Goal: Participate in discussion: Engage in conversation with other users on a specific topic

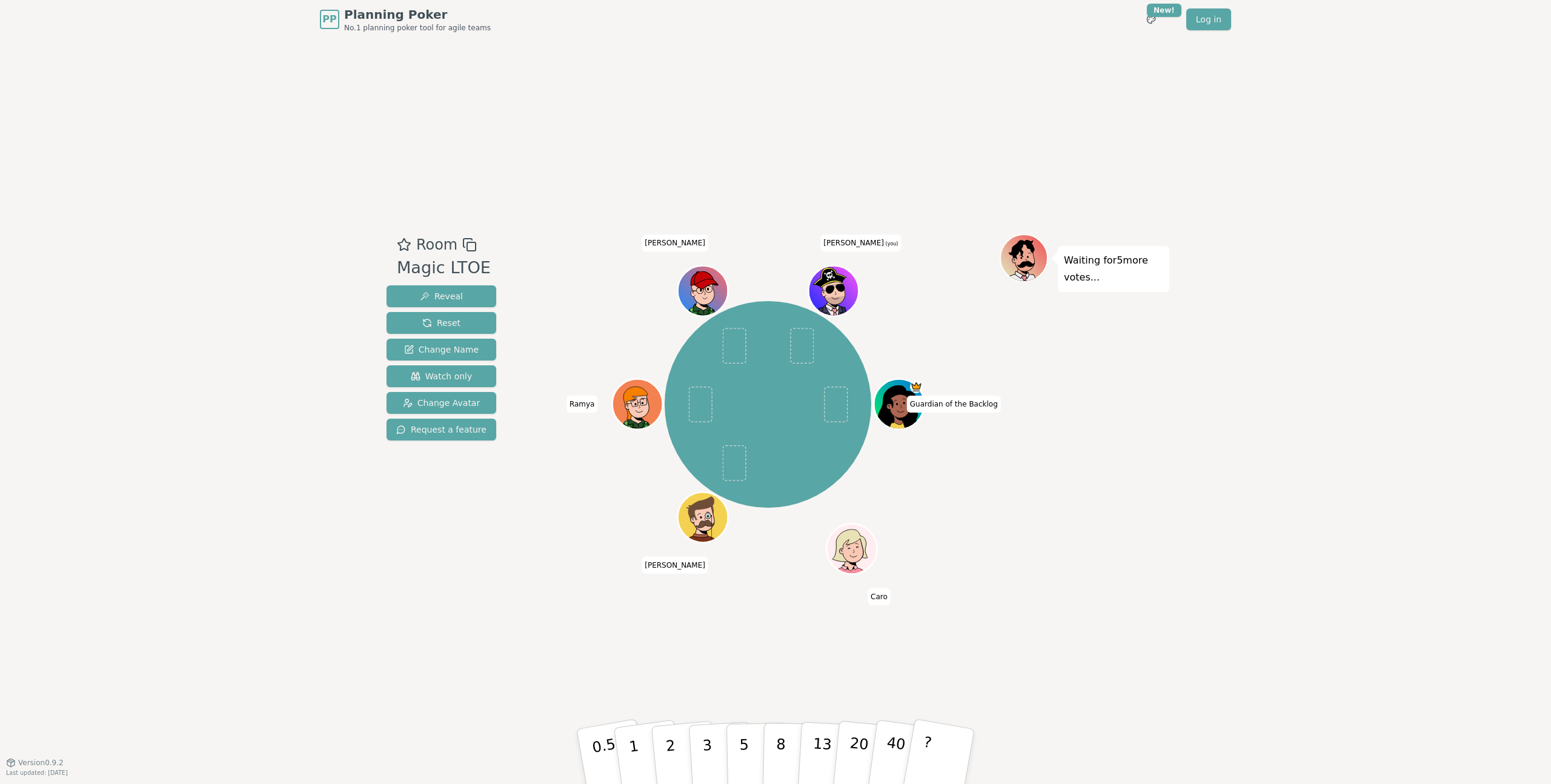
drag, startPoint x: 994, startPoint y: 467, endPoint x: 1003, endPoint y: 469, distance: 9.2
click at [994, 467] on div "Guardian of the Backlog [PERSON_NAME] [PERSON_NAME] [PERSON_NAME] (you)" at bounding box center [768, 404] width 463 height 297
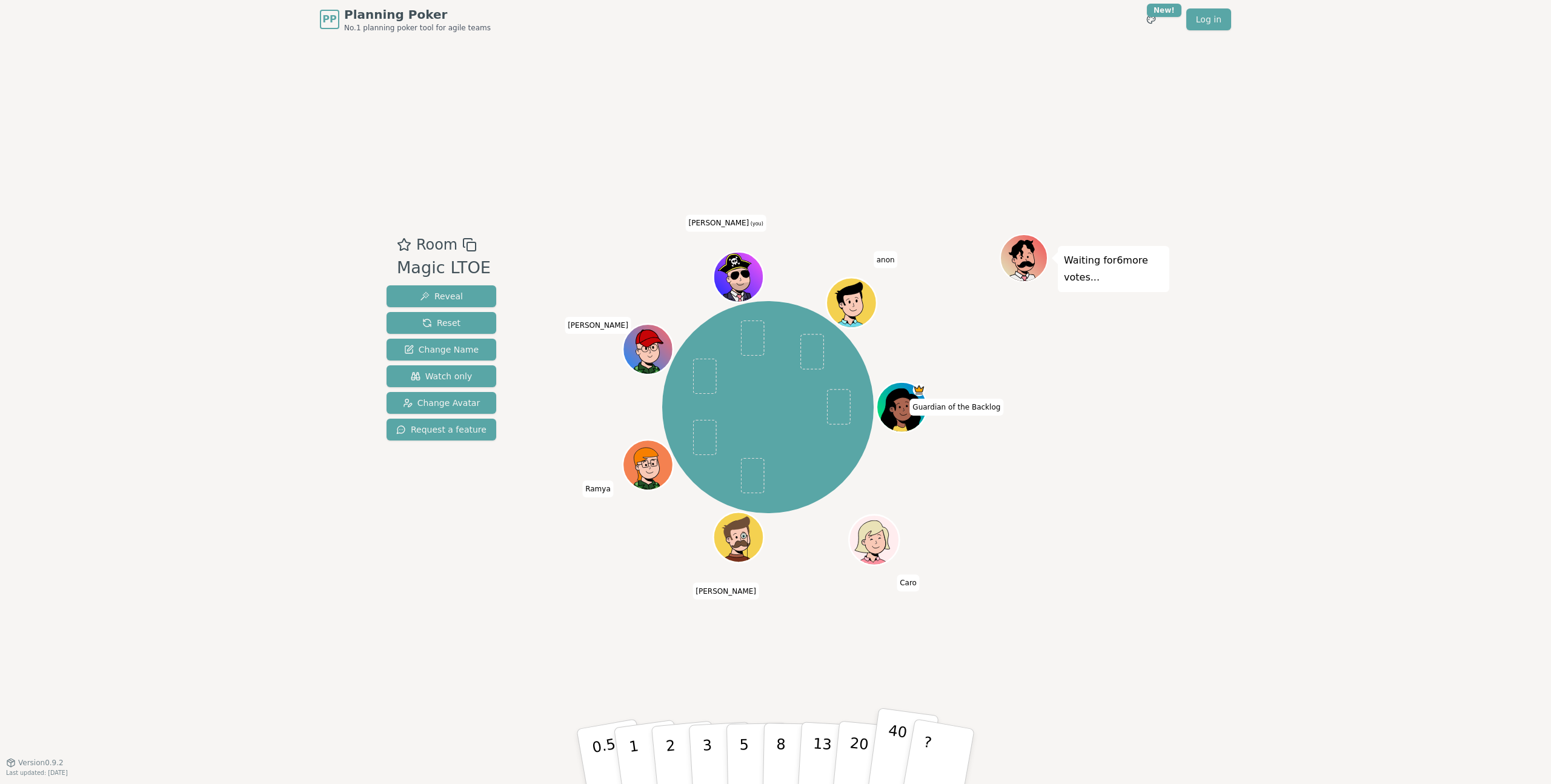
click at [889, 750] on p "40" at bounding box center [895, 756] width 27 height 67
click at [895, 756] on p "40" at bounding box center [895, 756] width 27 height 67
click at [949, 758] on button "?" at bounding box center [939, 756] width 76 height 100
click at [895, 748] on p "40" at bounding box center [895, 756] width 27 height 67
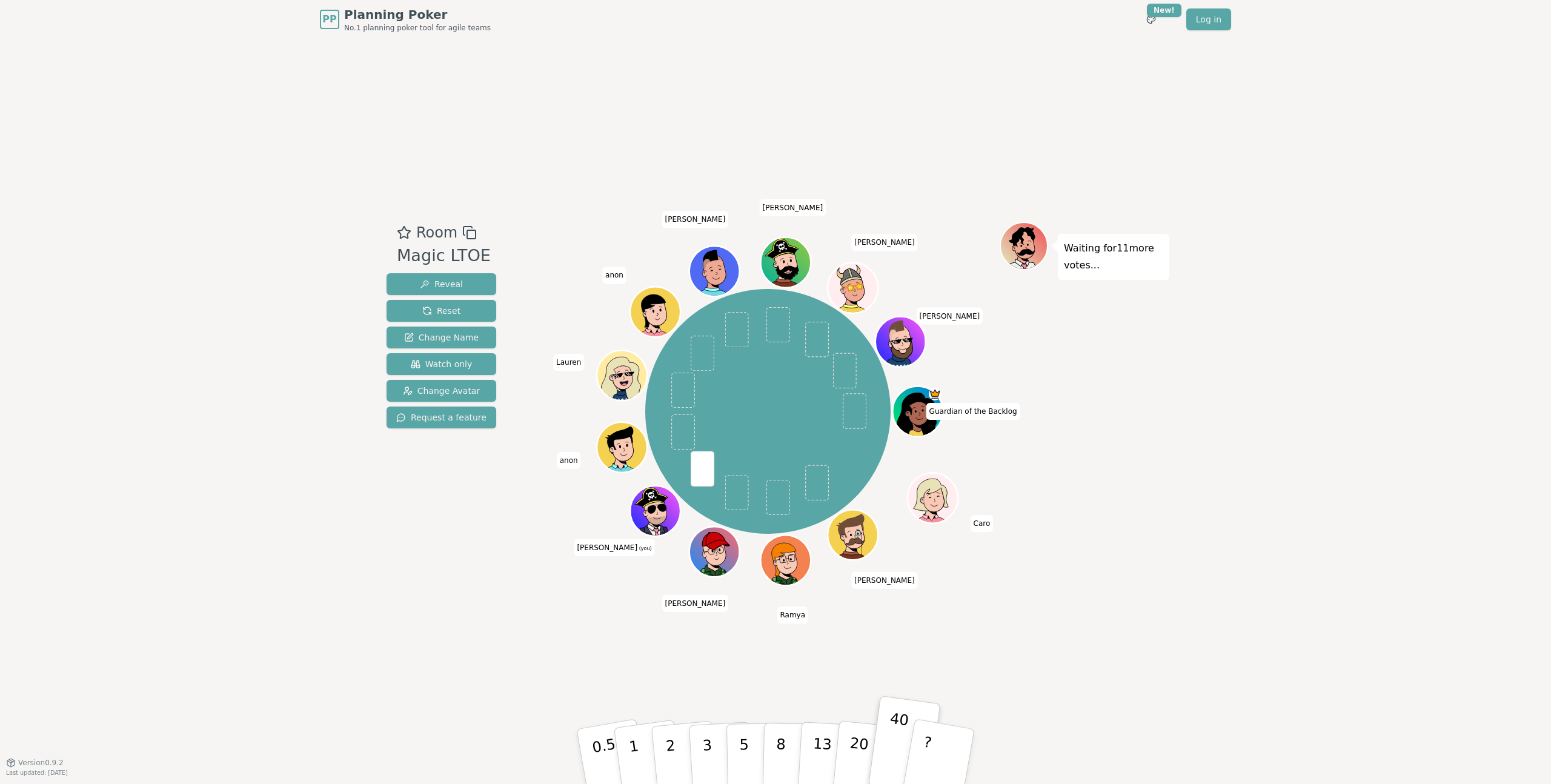
click at [1070, 638] on div "Room Magic LTOE Reveal Reset Change Name Watch only Change Avatar Request a fea…" at bounding box center [776, 400] width 788 height 724
click at [470, 608] on div "Room Magic LTOE Reveal Reset Change Name Watch only Change Avatar Request a fea…" at bounding box center [776, 400] width 788 height 724
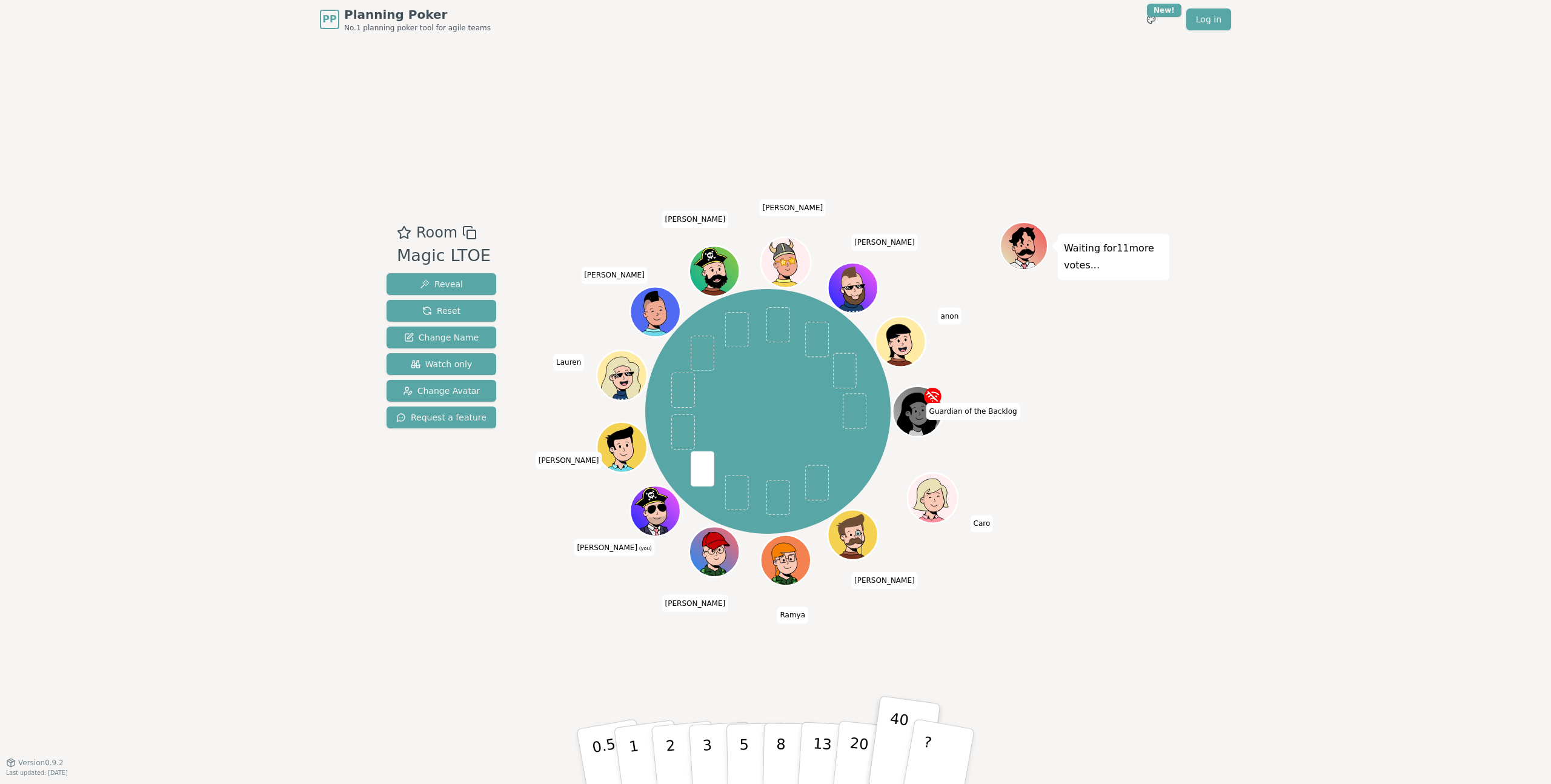
click at [656, 505] on icon at bounding box center [652, 497] width 49 height 21
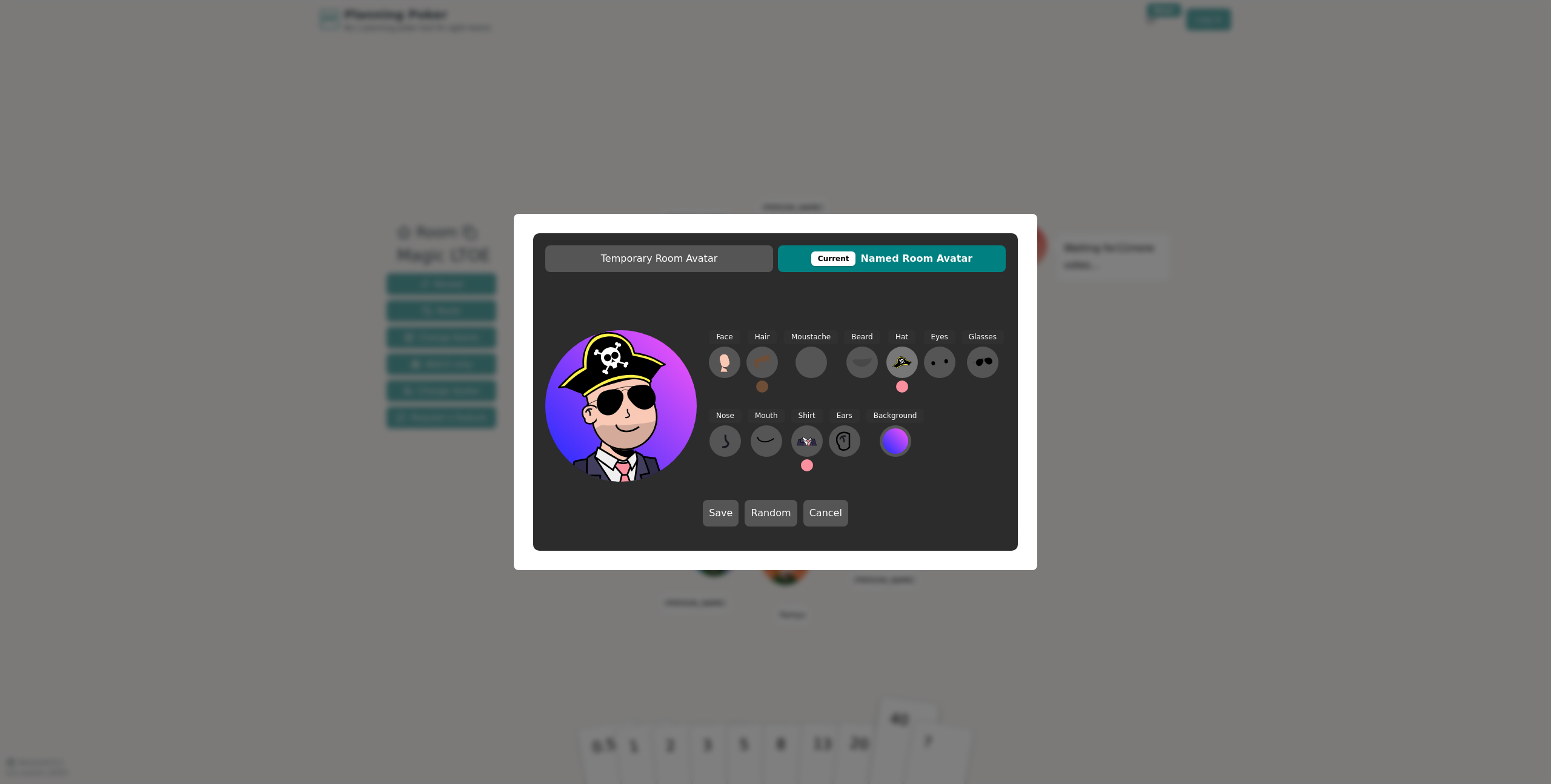
click at [899, 361] on icon at bounding box center [902, 361] width 6 height 6
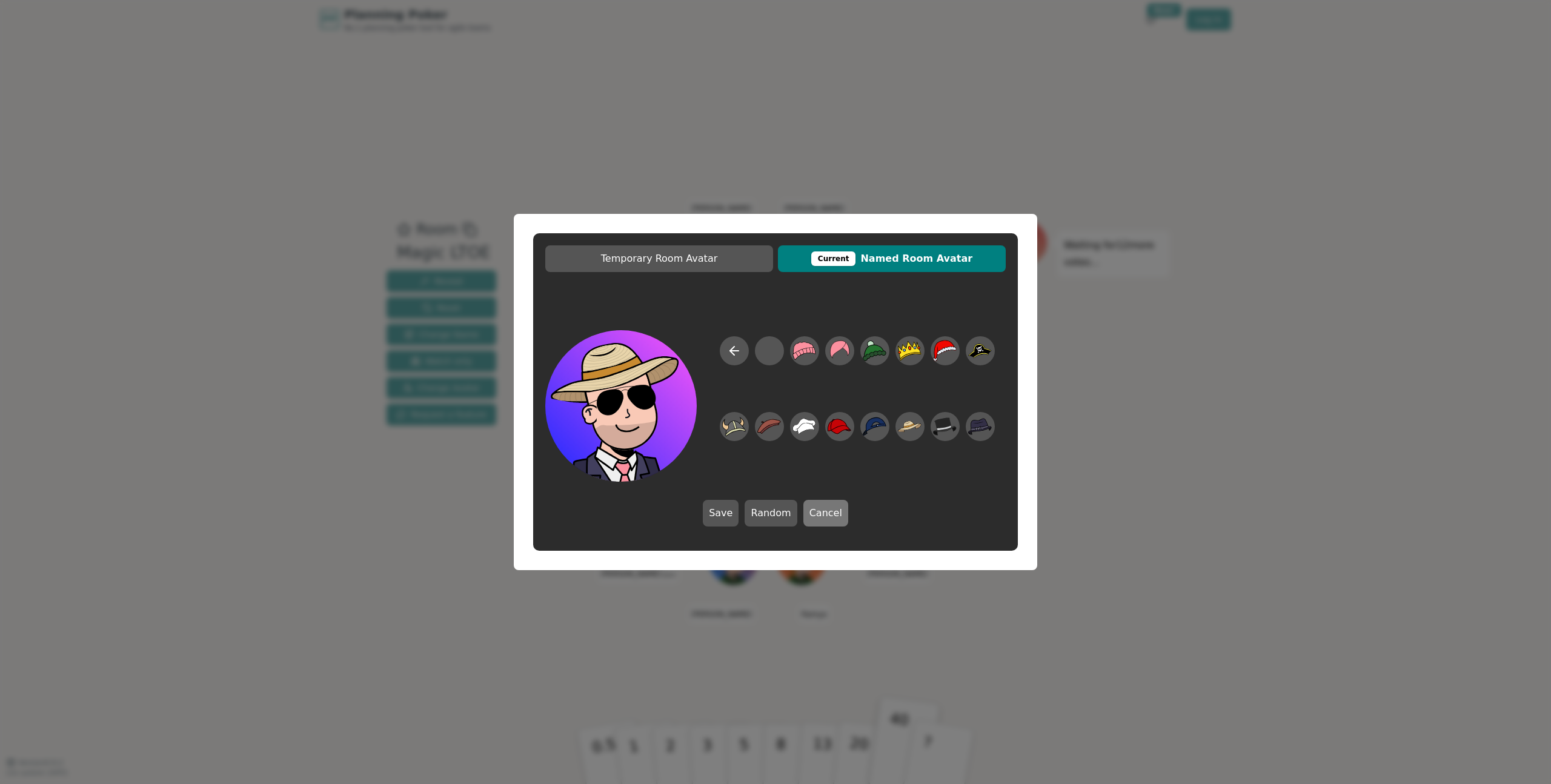
click at [824, 515] on button "Cancel" at bounding box center [826, 513] width 45 height 27
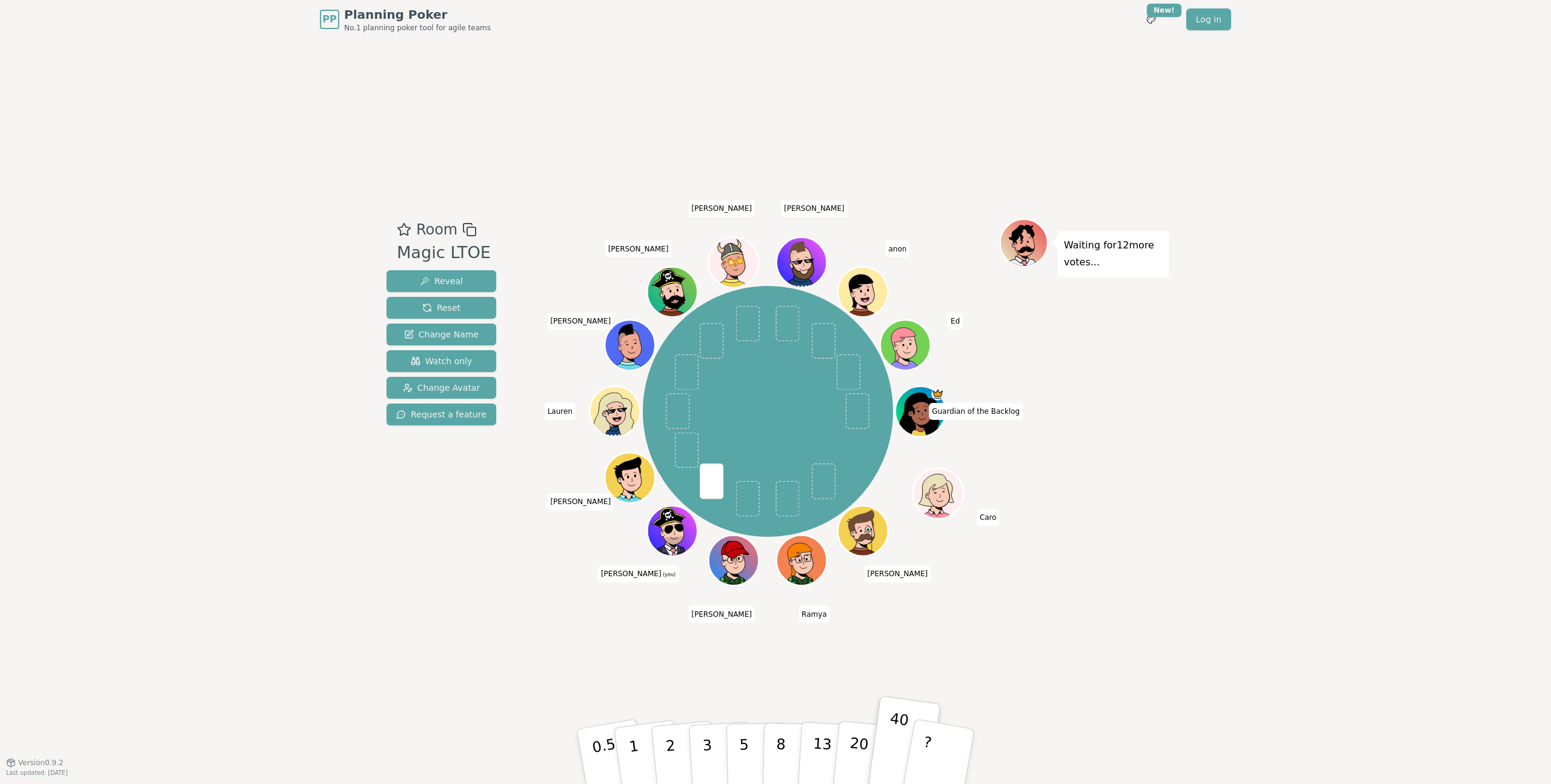
click at [670, 513] on icon at bounding box center [670, 515] width 11 height 10
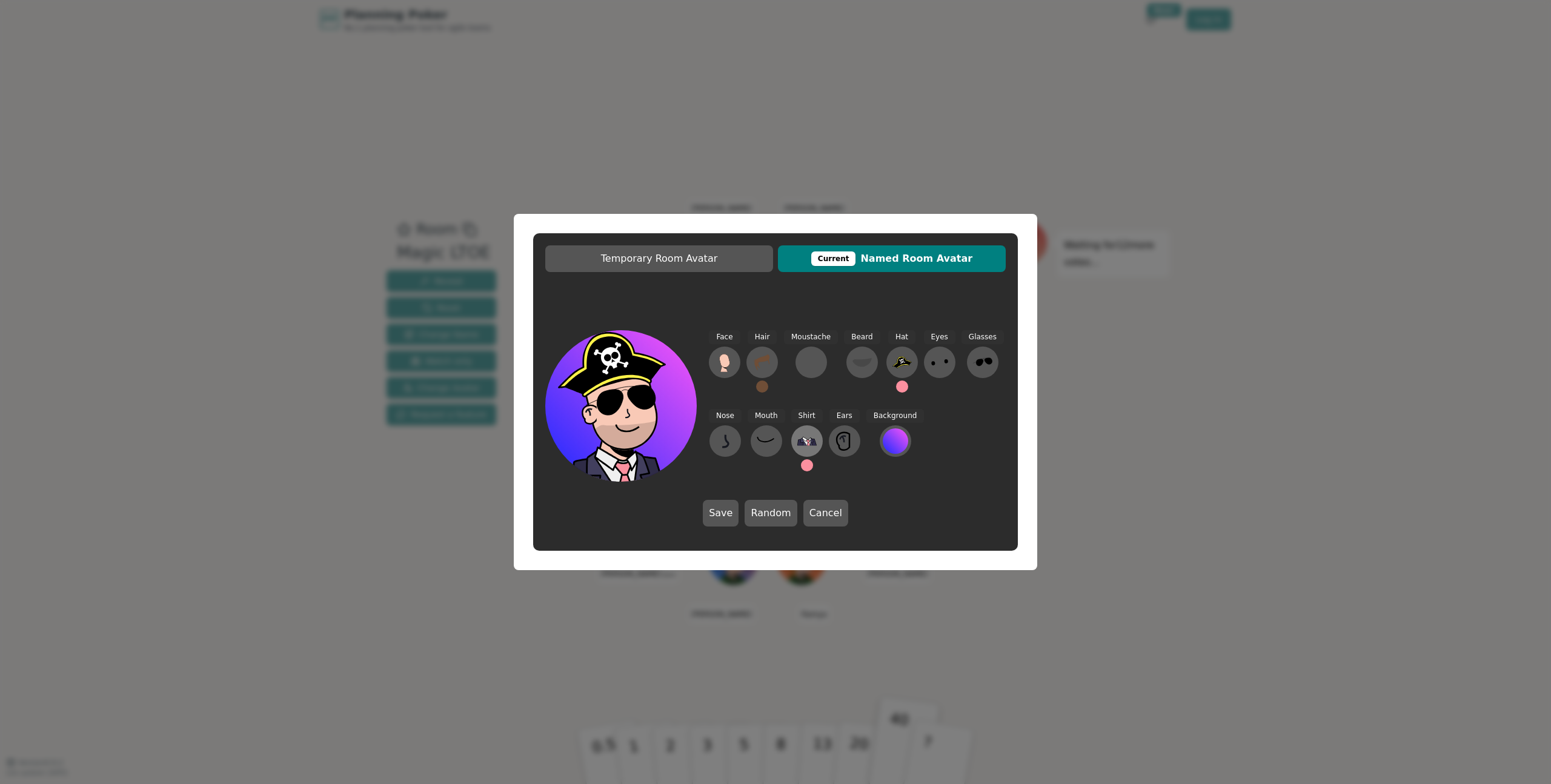
click at [798, 443] on icon at bounding box center [800, 442] width 5 height 6
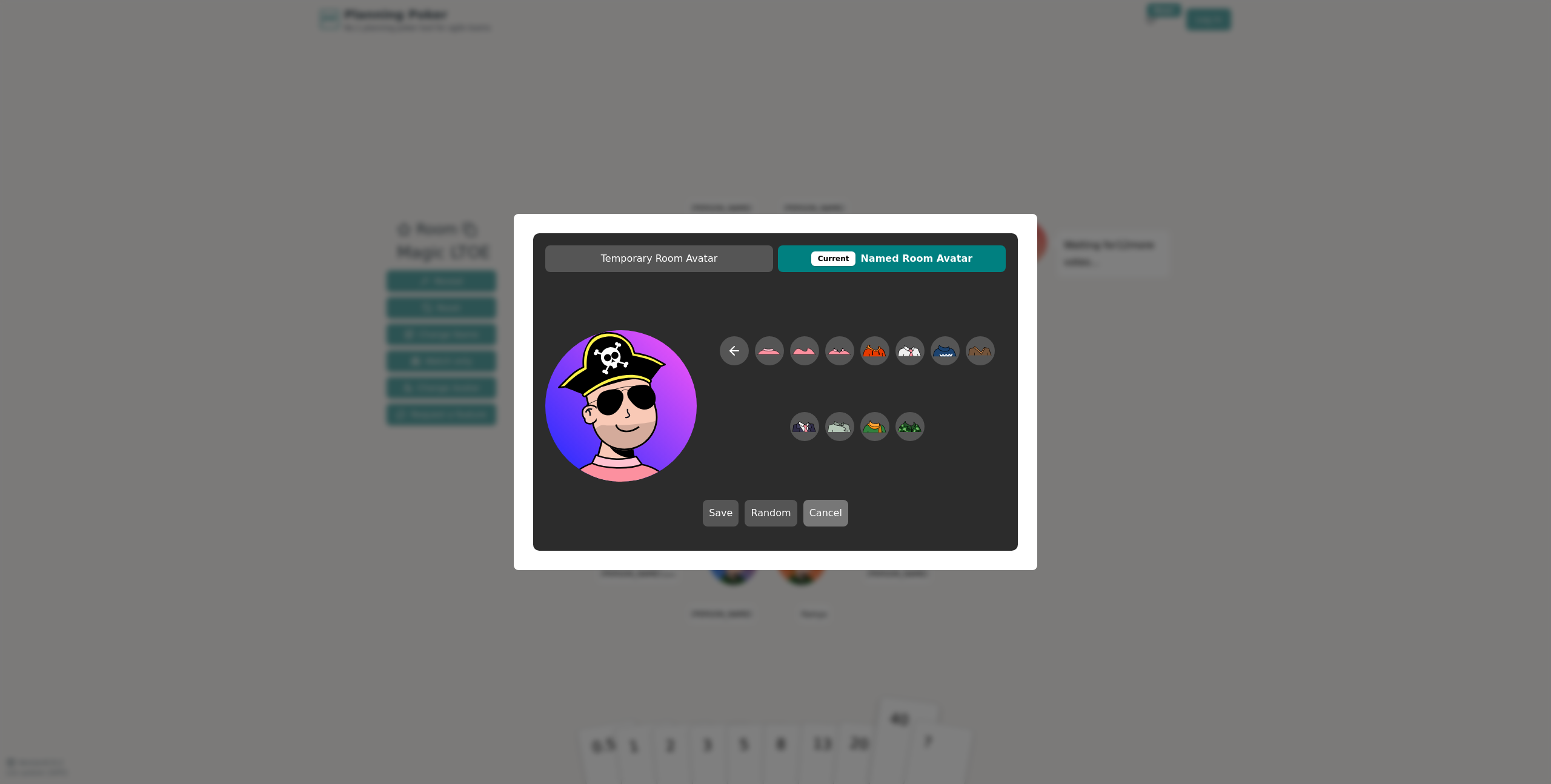
click at [816, 512] on button "Cancel" at bounding box center [826, 513] width 45 height 27
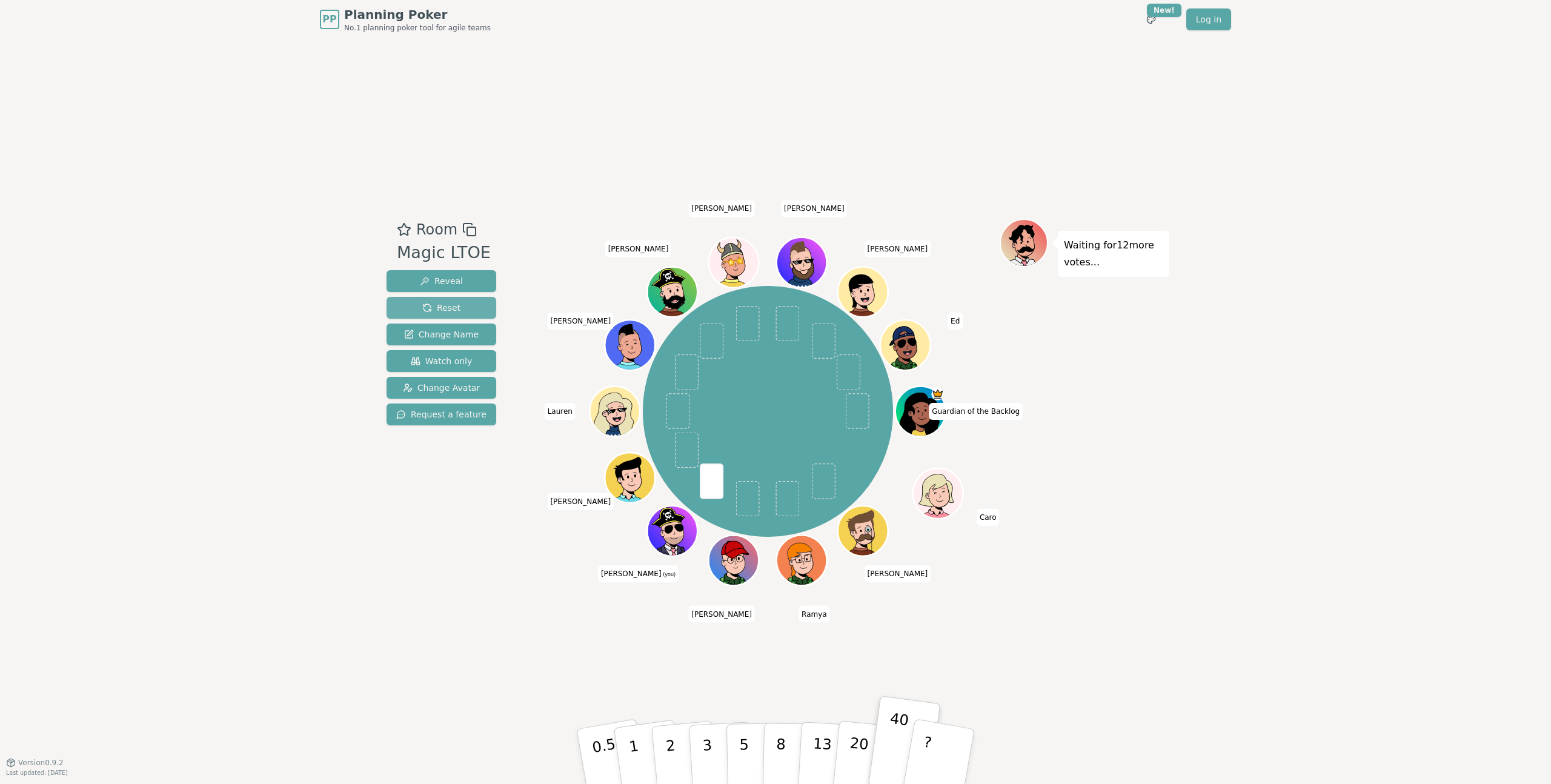
click at [462, 308] on button "Reset" at bounding box center [441, 308] width 110 height 22
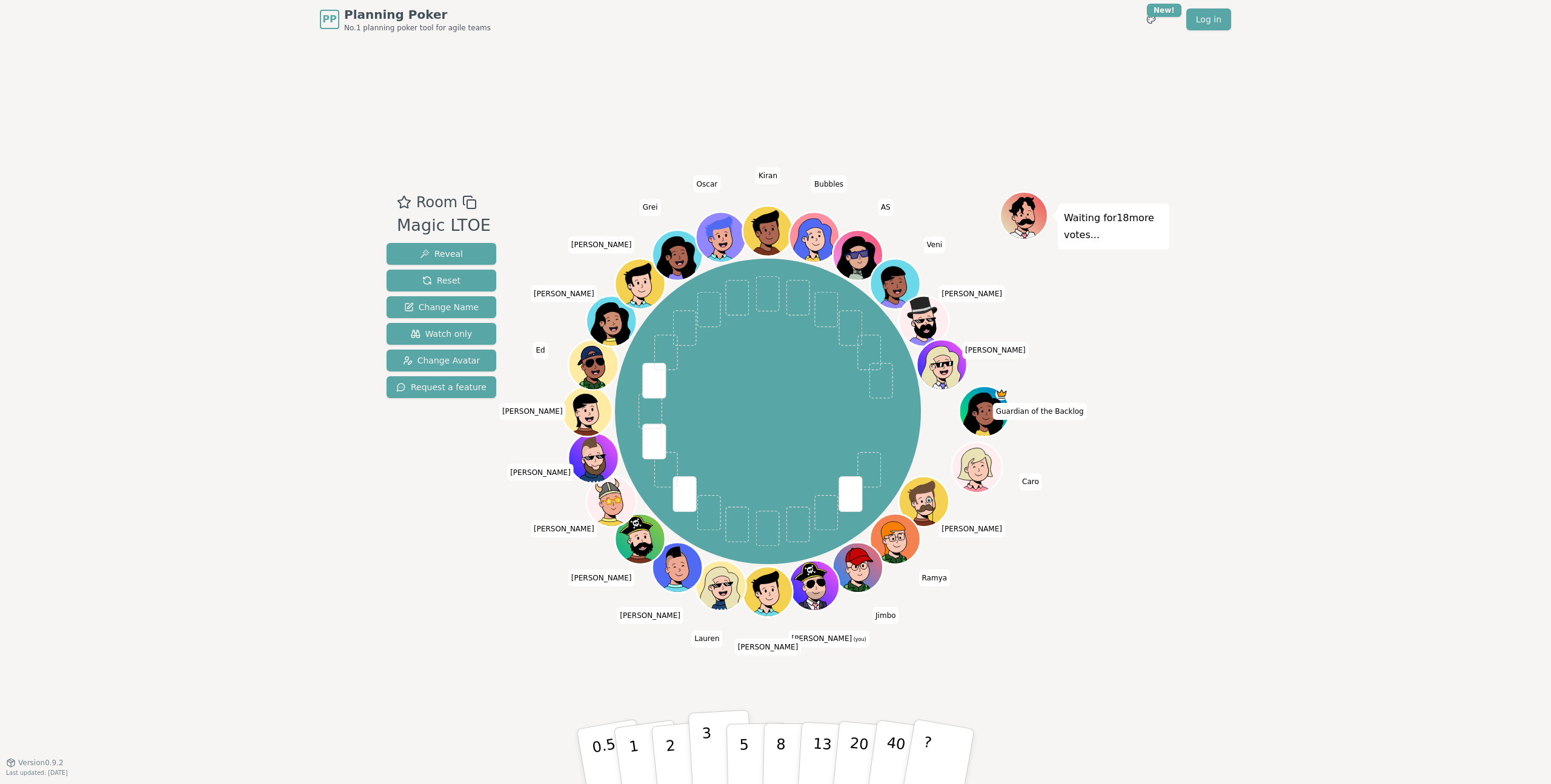
drag, startPoint x: 711, startPoint y: 765, endPoint x: 718, endPoint y: 763, distance: 7.3
click at [711, 765] on p "3" at bounding box center [708, 757] width 13 height 66
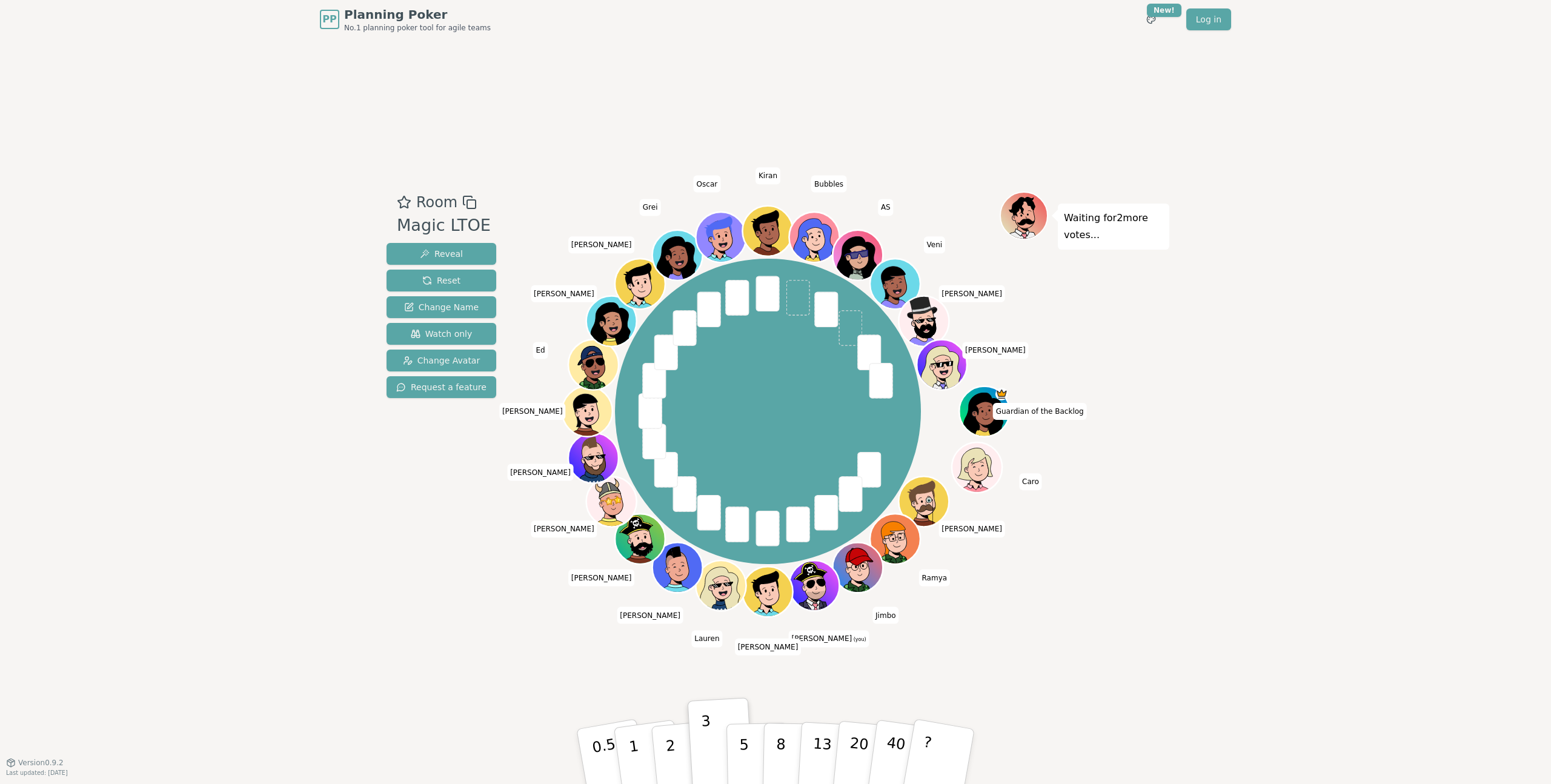
click at [966, 665] on div "Room Magic LTOE Reveal Reset Change Name Watch only Change Avatar Request a fea…" at bounding box center [776, 400] width 788 height 724
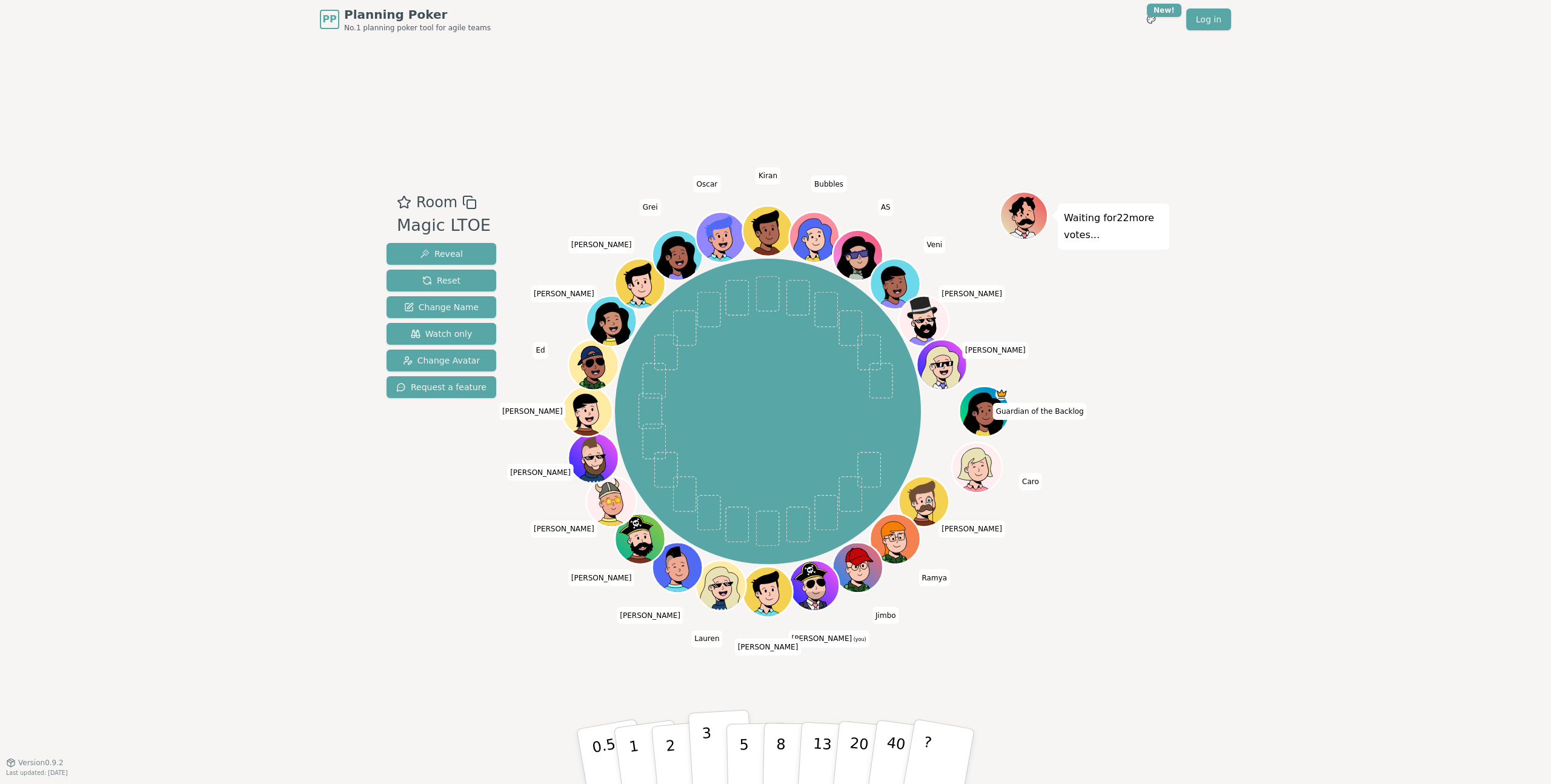
click at [709, 756] on p "3" at bounding box center [708, 757] width 13 height 66
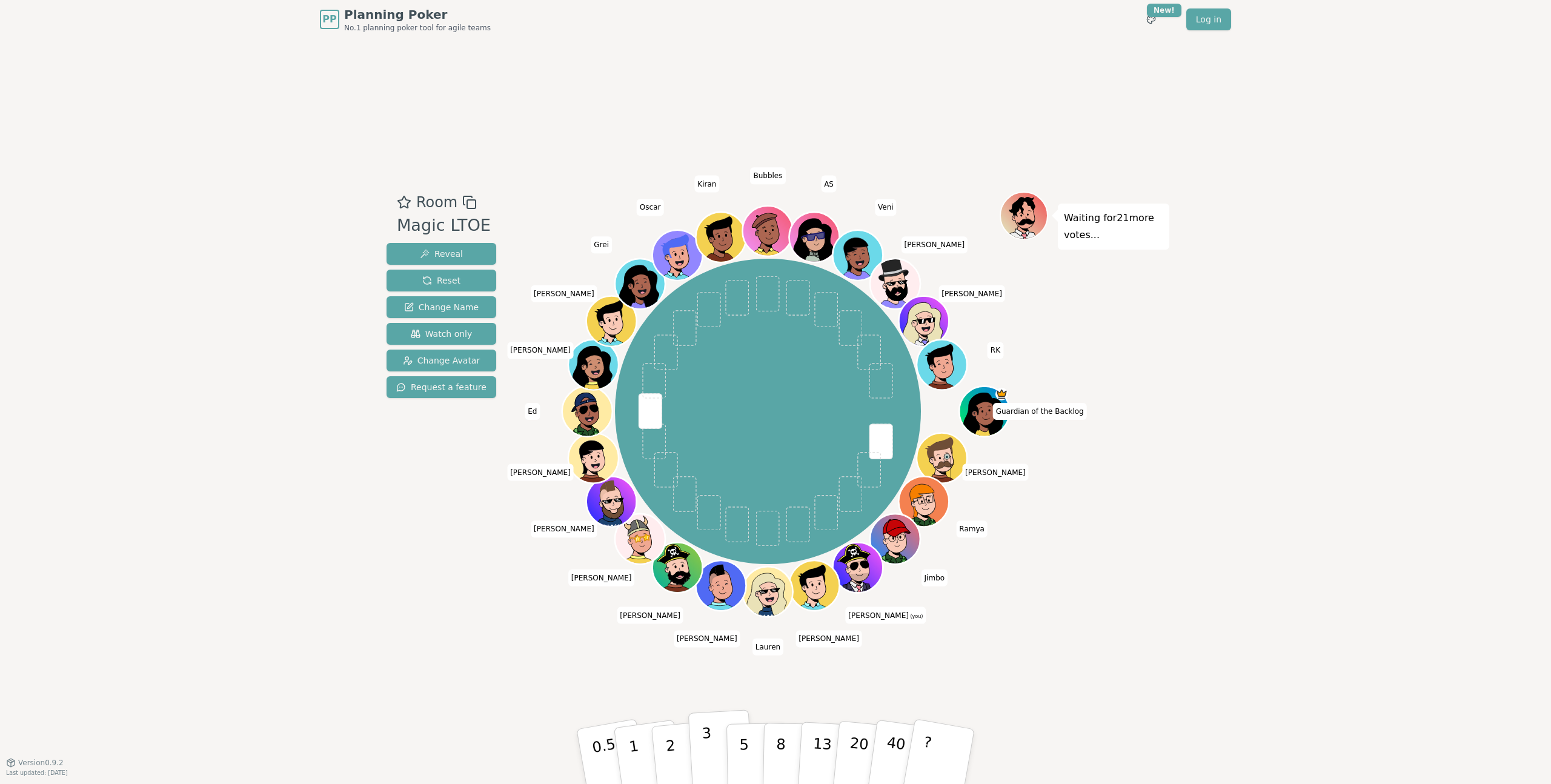
click at [708, 757] on p "3" at bounding box center [708, 757] width 13 height 66
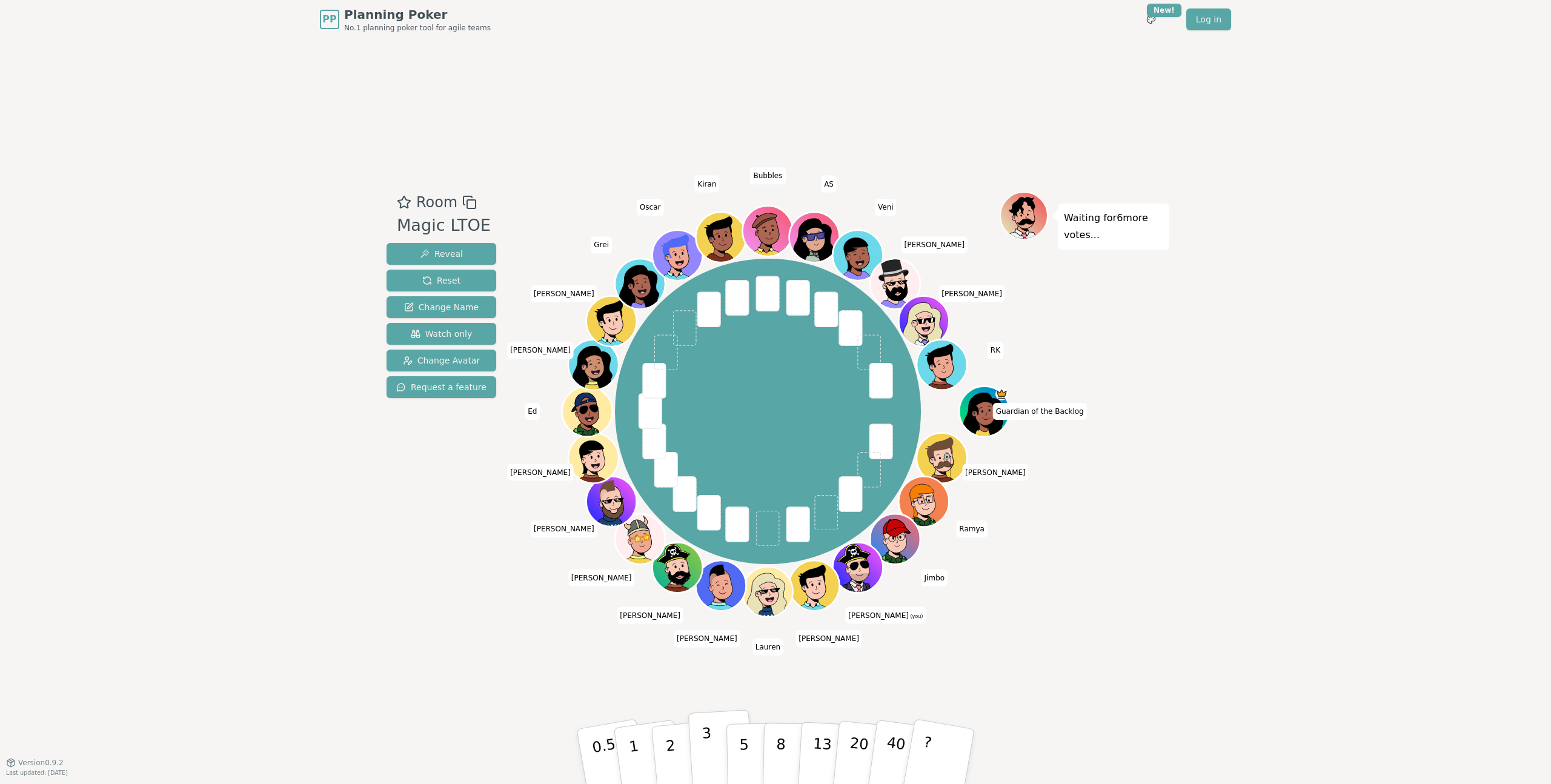
click at [706, 757] on p "3" at bounding box center [708, 757] width 13 height 66
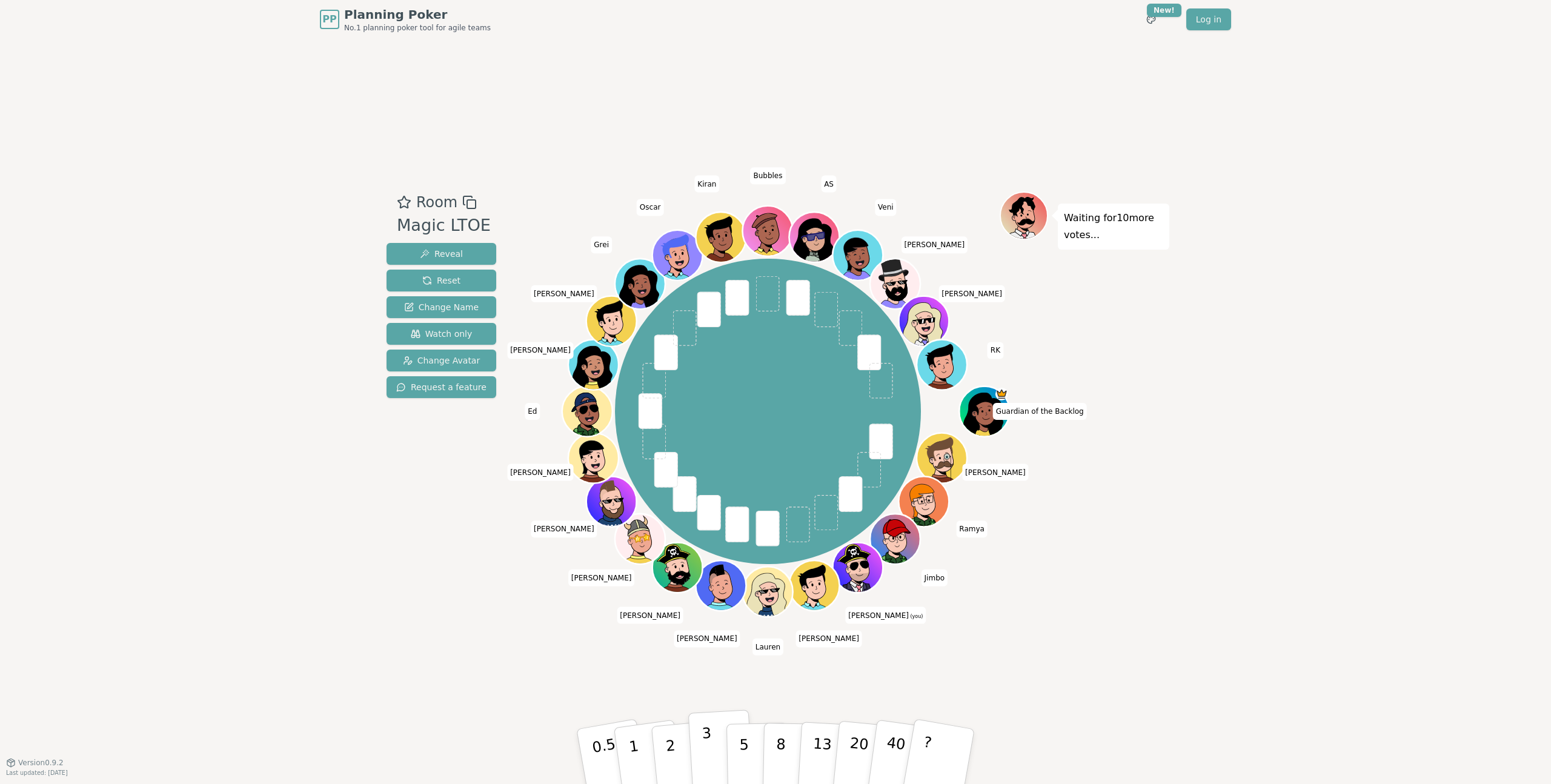
click at [702, 746] on button "3" at bounding box center [721, 757] width 66 height 95
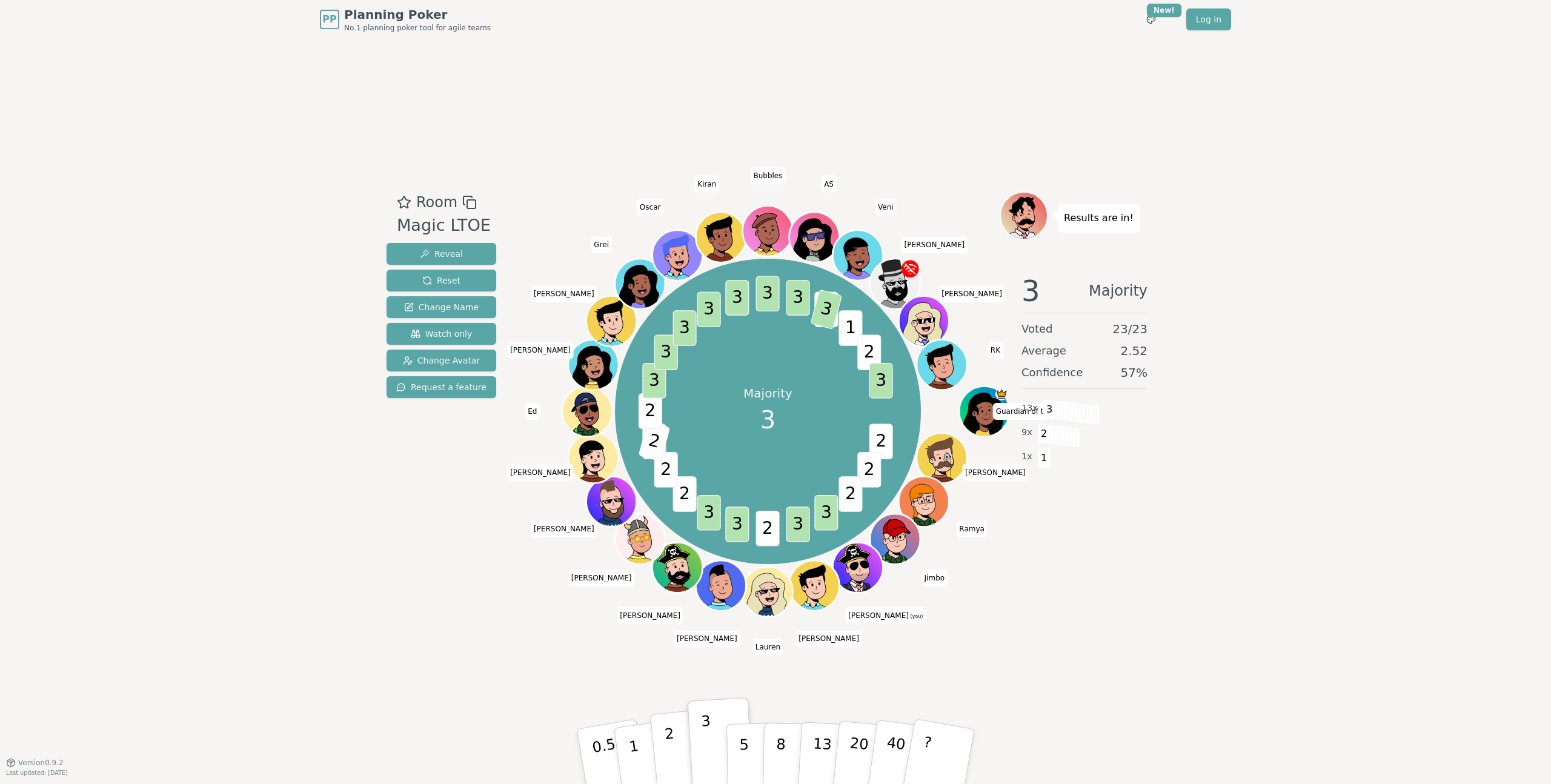
click at [663, 760] on button "2" at bounding box center [685, 757] width 69 height 96
